Goal: Navigation & Orientation: Go to known website

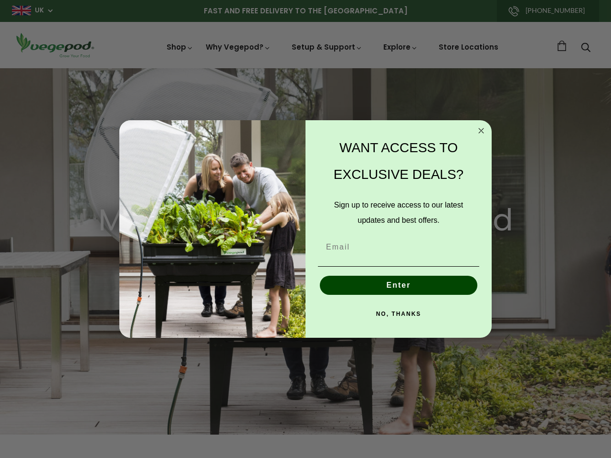
scroll to position [0, 2027]
click at [305, 229] on div "WANT ACCESS TO EXCLUSIVE DEALS? Sign up to receive access to our latest updates…" at bounding box center [393, 229] width 176 height 199
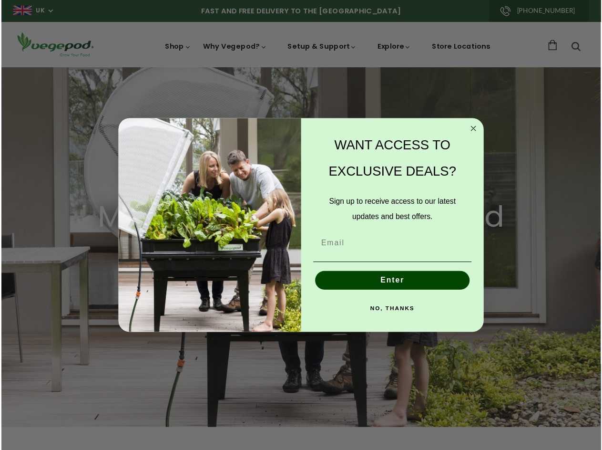
scroll to position [0, 2172]
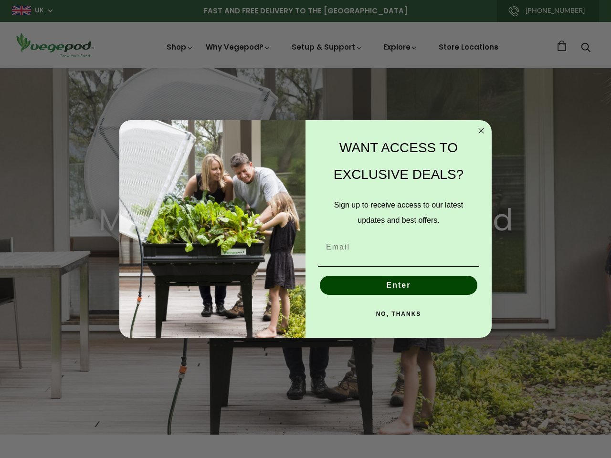
click at [481, 131] on icon "Close dialog" at bounding box center [480, 130] width 5 height 5
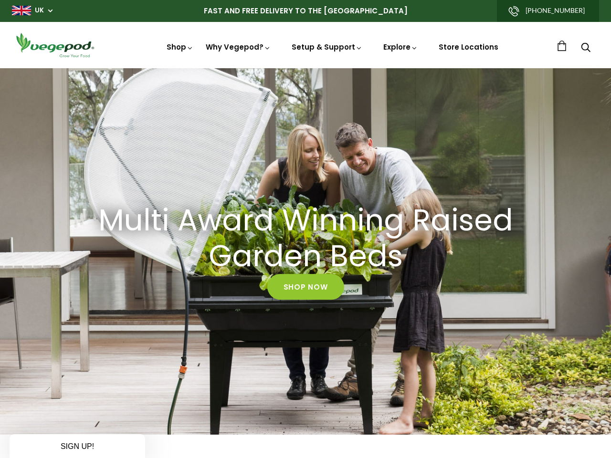
click at [398, 298] on button "Enter" at bounding box center [398, 307] width 157 height 19
click at [398, 314] on button "Enter" at bounding box center [398, 307] width 157 height 19
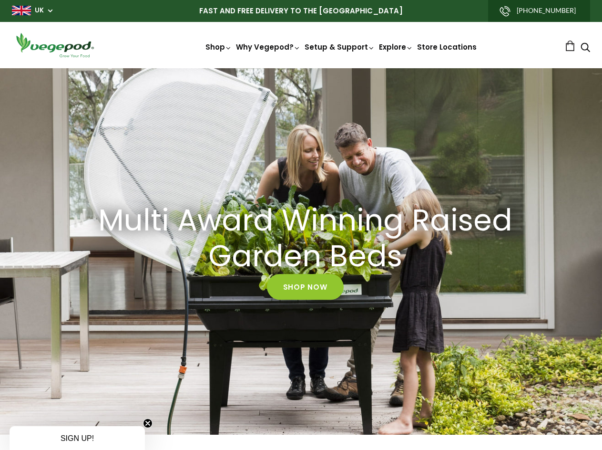
scroll to position [0, 0]
